Goal: Task Accomplishment & Management: Manage account settings

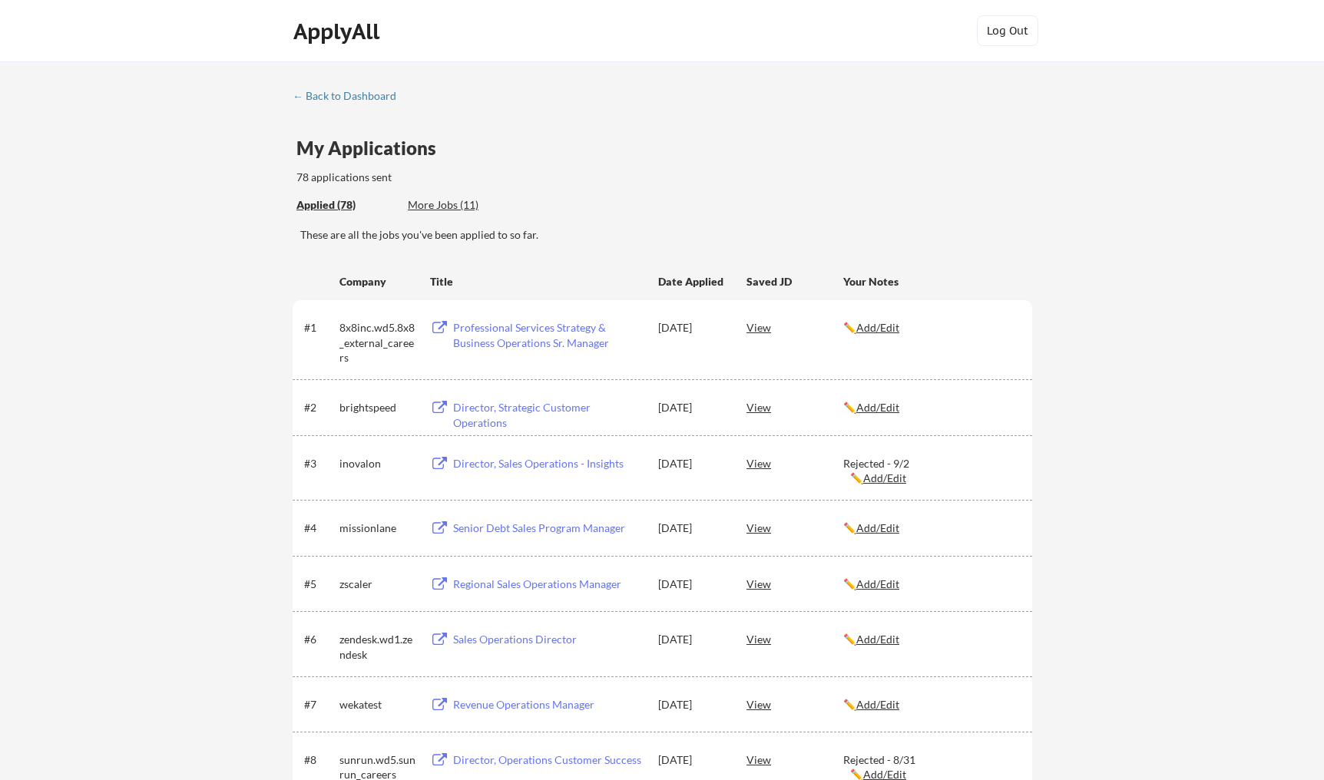
scroll to position [4551, 0]
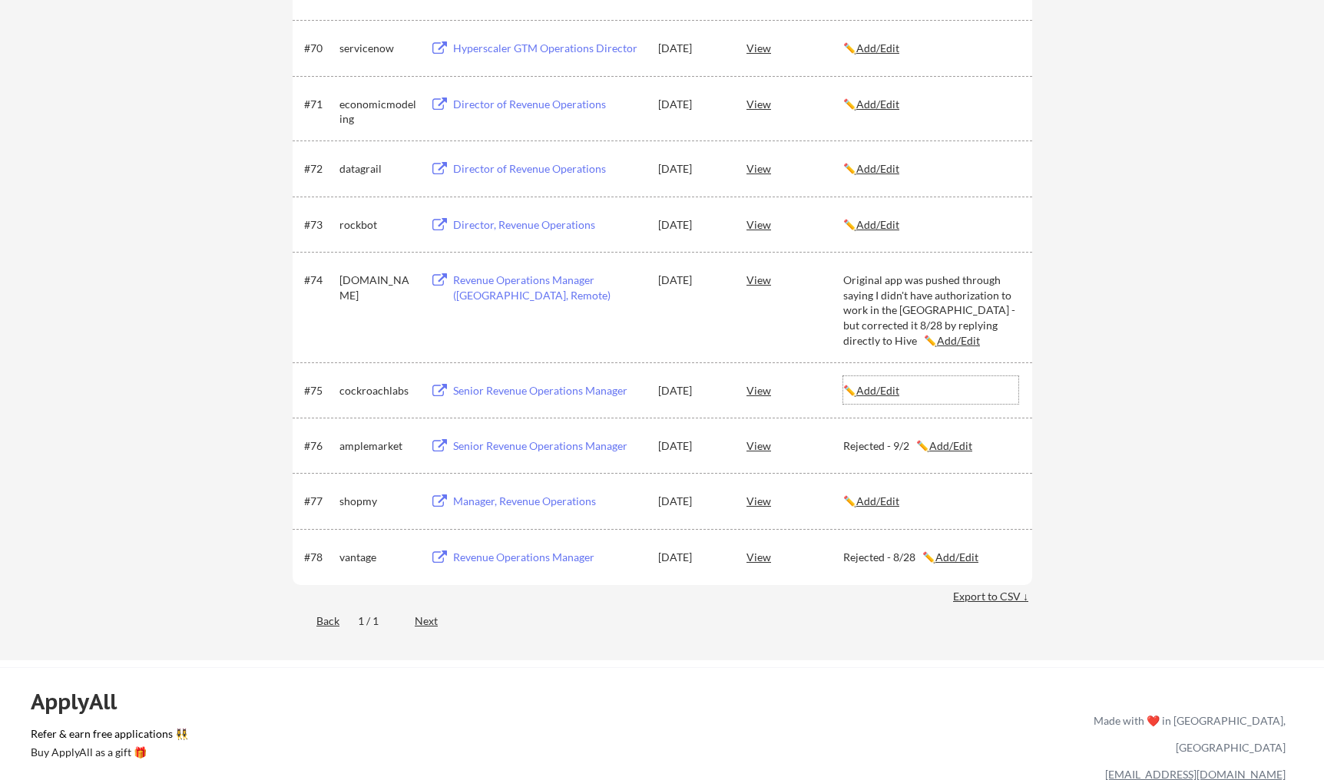
click at [899, 392] on u "Add/Edit" at bounding box center [877, 390] width 43 height 13
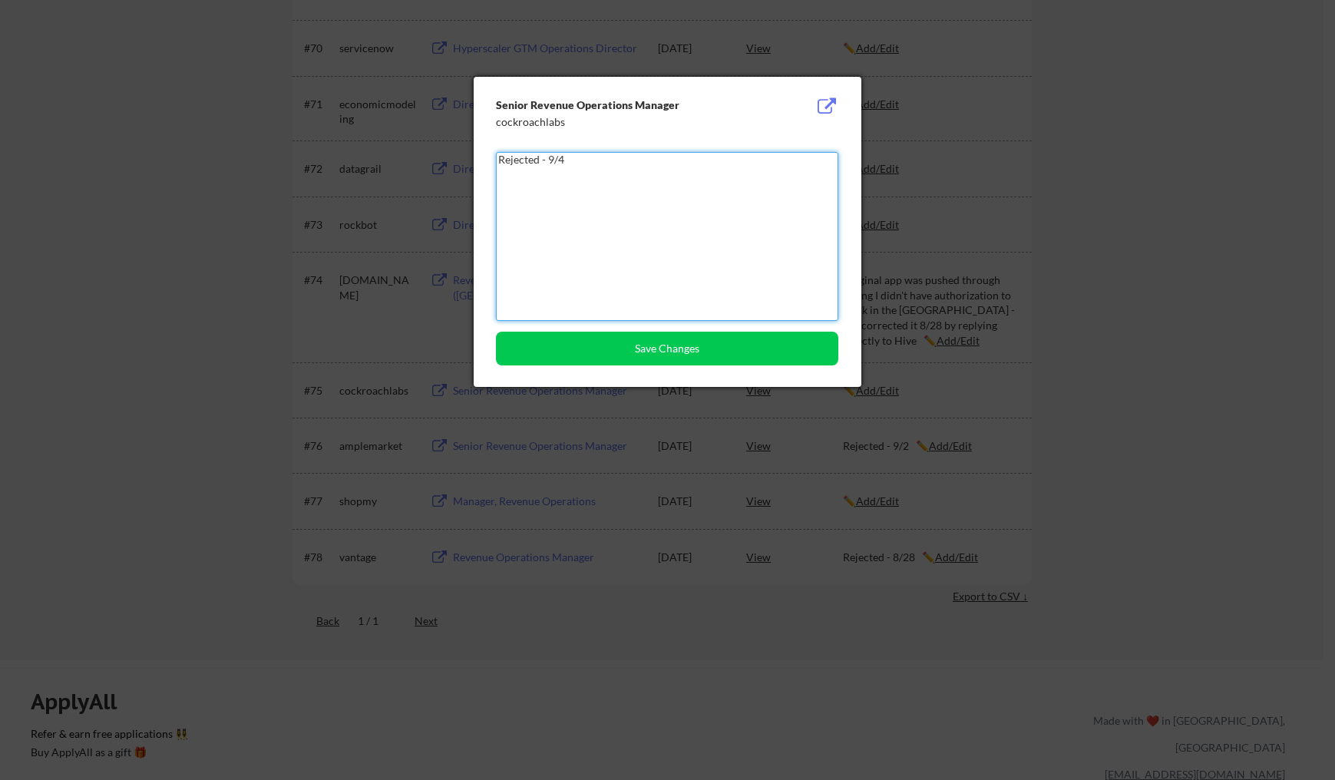
click at [558, 160] on textarea "Rejected - 9/4" at bounding box center [667, 236] width 342 height 169
type textarea "Rejected - 9/4"
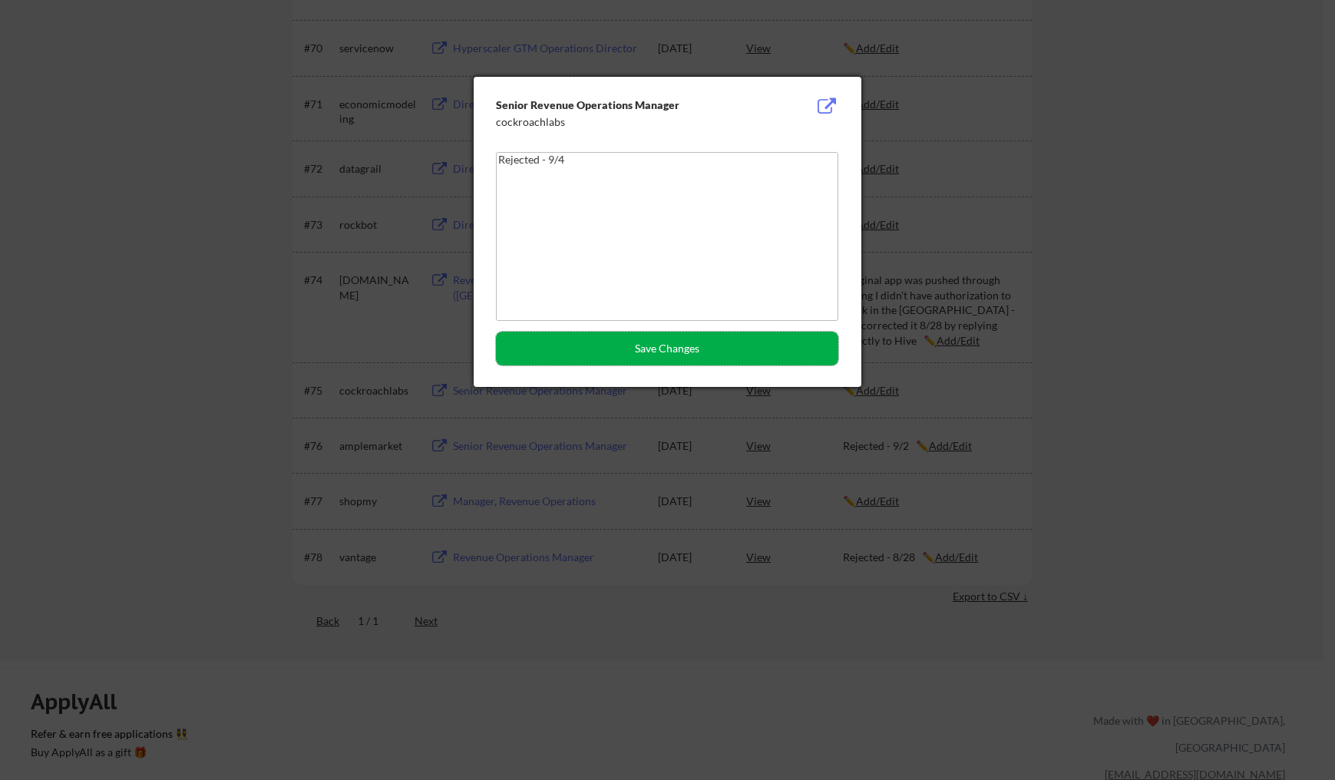
click at [666, 353] on button "Save Changes" at bounding box center [667, 349] width 342 height 34
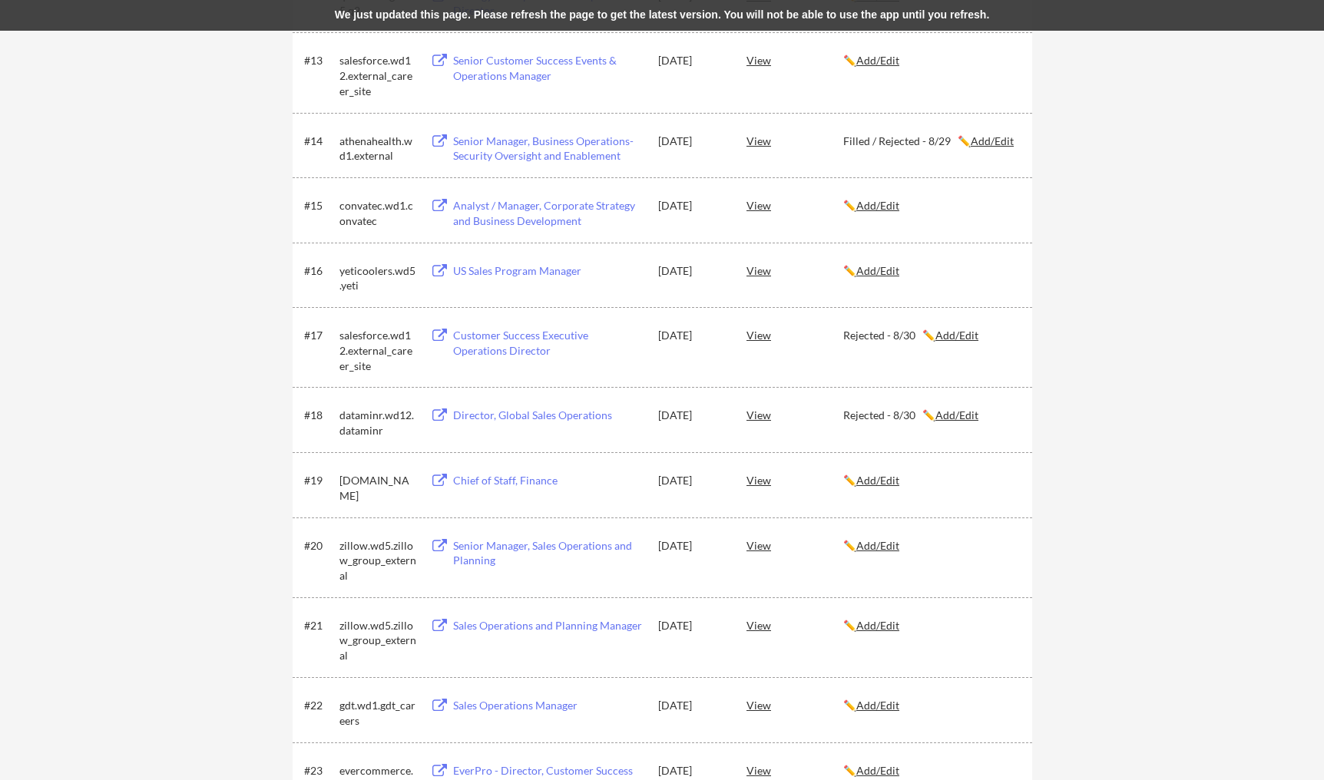
scroll to position [942, 0]
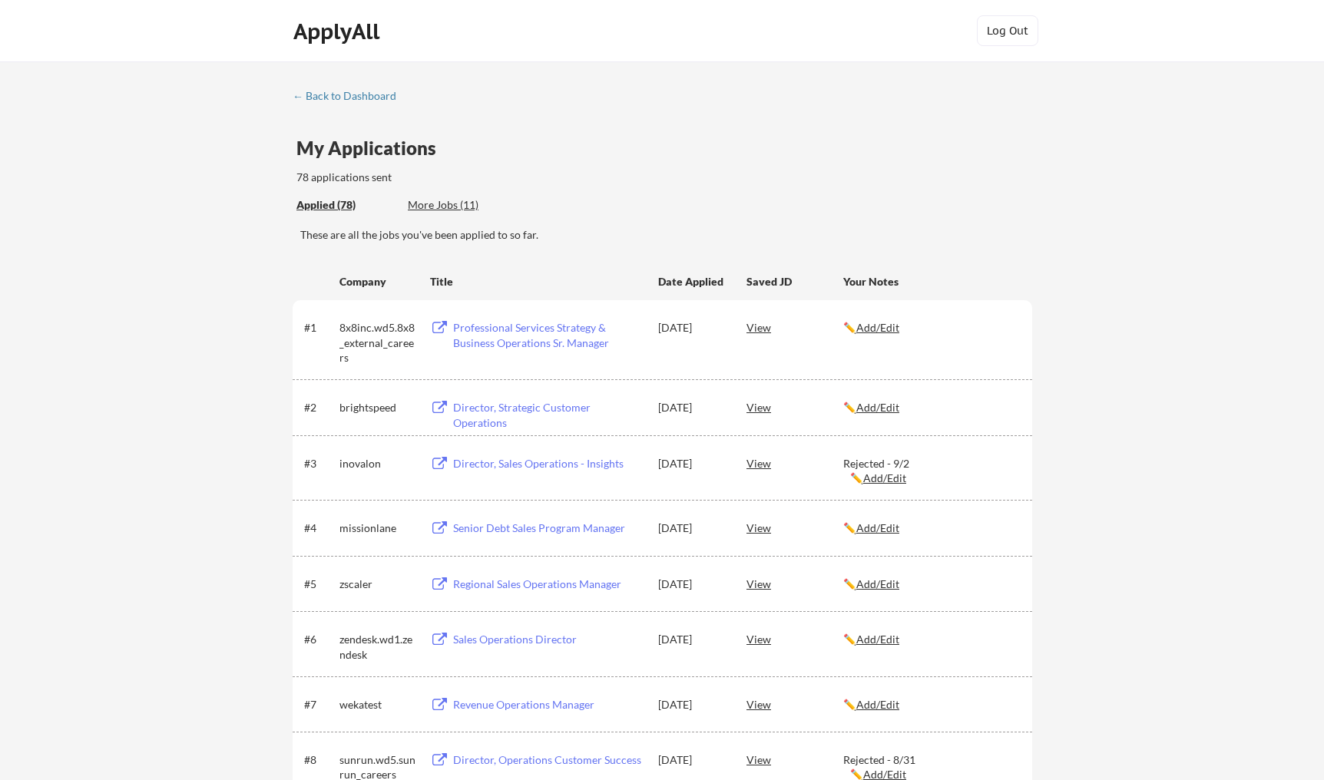
click at [438, 203] on div "More Jobs (11)" at bounding box center [464, 204] width 113 height 15
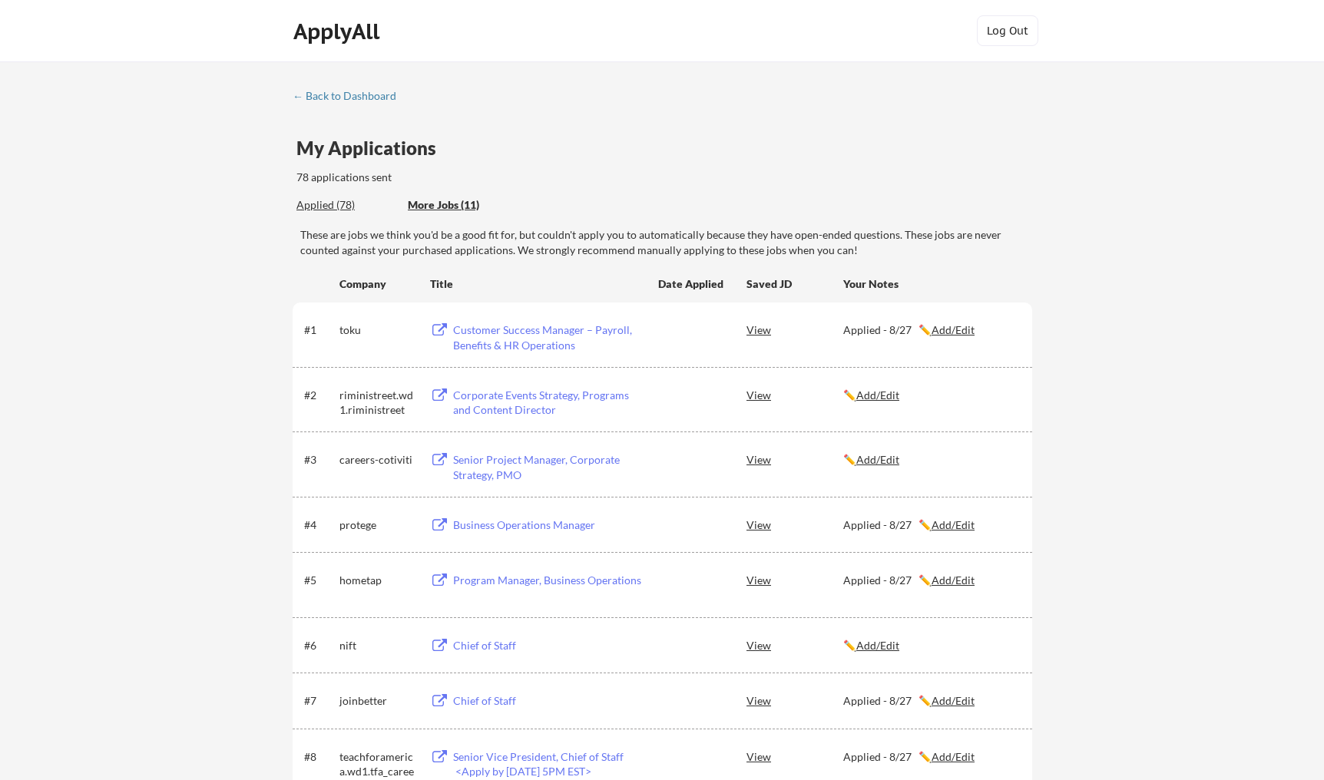
click at [325, 88] on div "← Back to Dashboard My Applications 78 applications sent Applied (78) More Jobs…" at bounding box center [662, 560] width 1324 height 998
click at [323, 99] on div "← Back to Dashboard" at bounding box center [350, 96] width 115 height 11
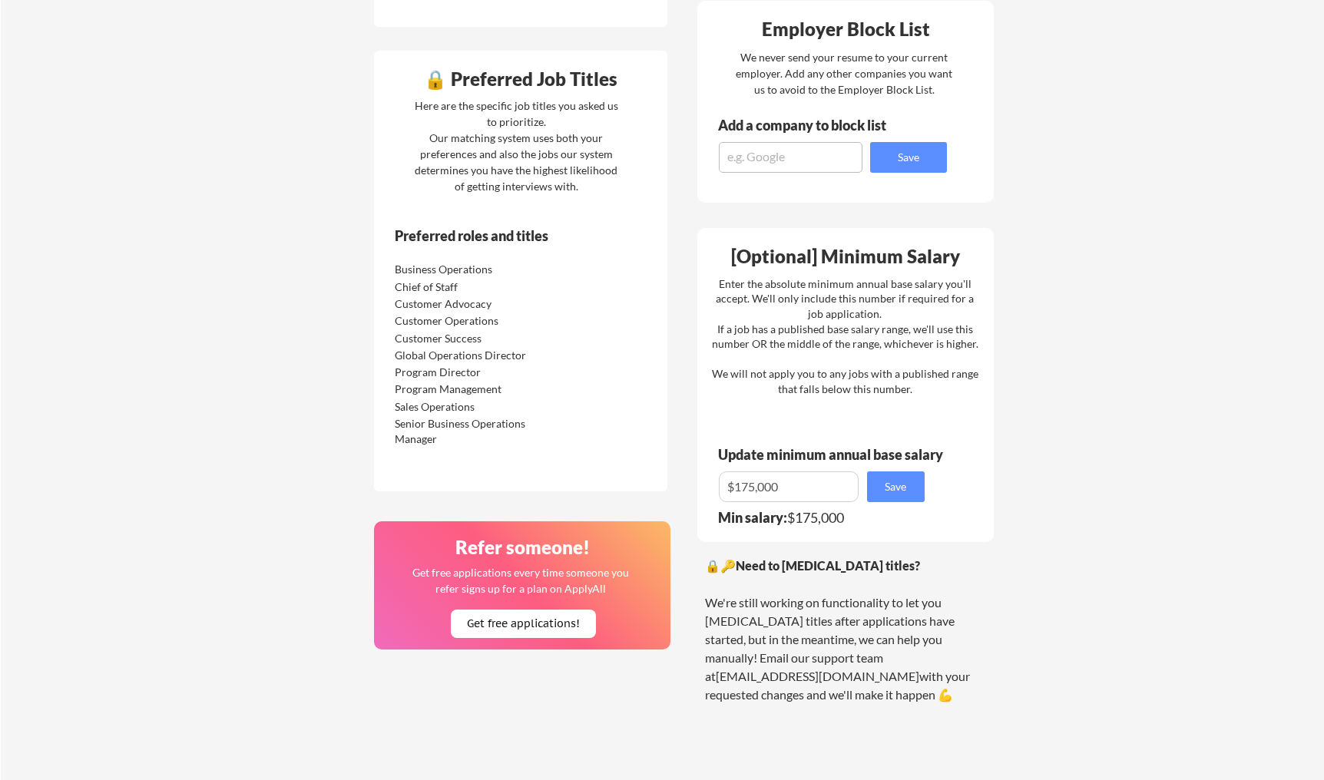
scroll to position [691, 0]
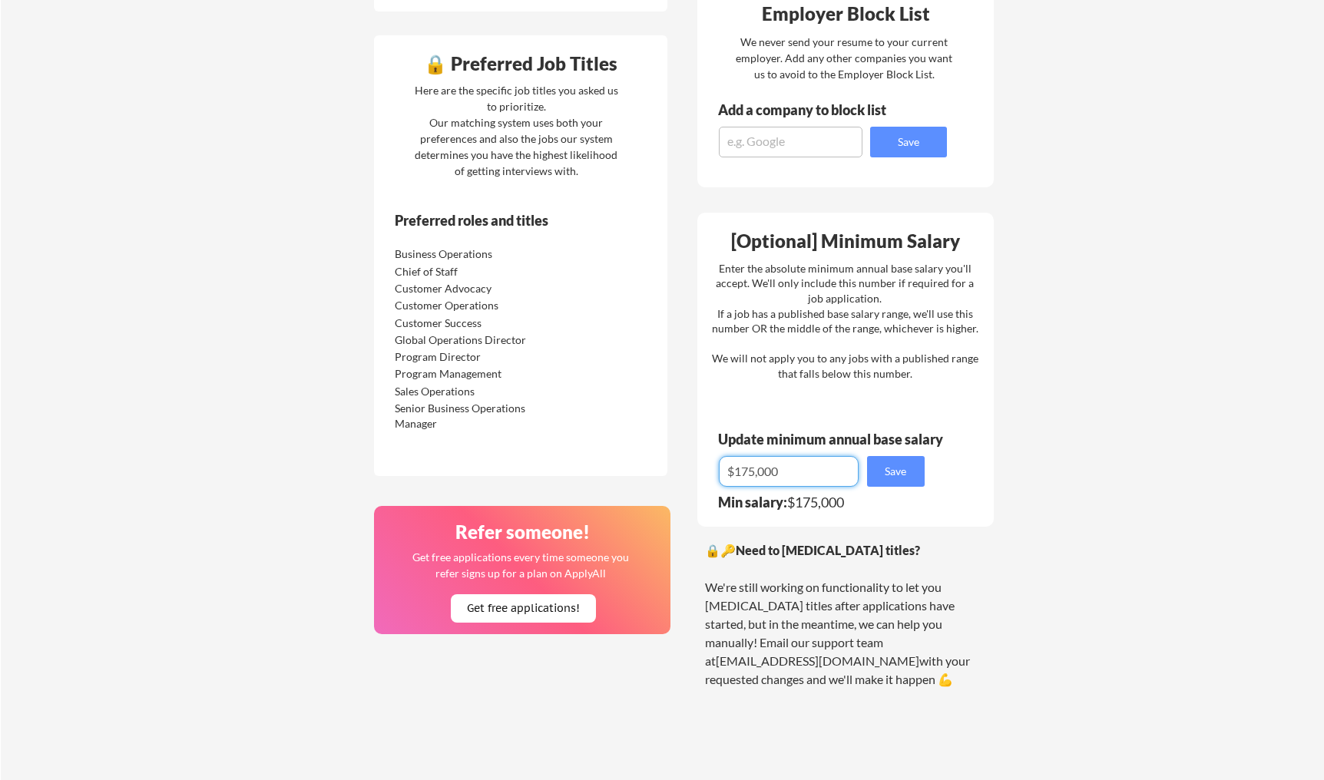
click at [747, 468] on input "input" at bounding box center [789, 471] width 140 height 31
type input "$165,000"
click at [889, 478] on button "Save" at bounding box center [896, 471] width 58 height 31
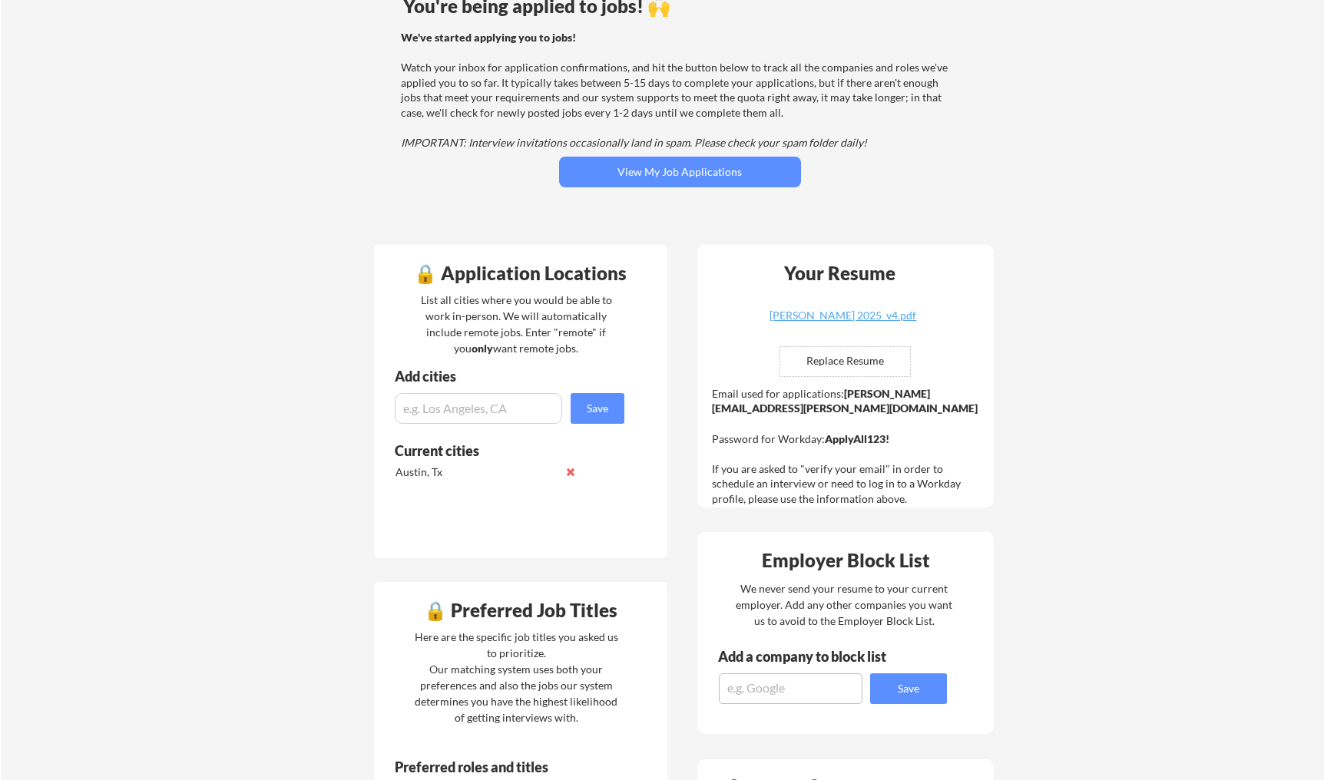
scroll to position [0, 0]
